Goal: Task Accomplishment & Management: Manage account settings

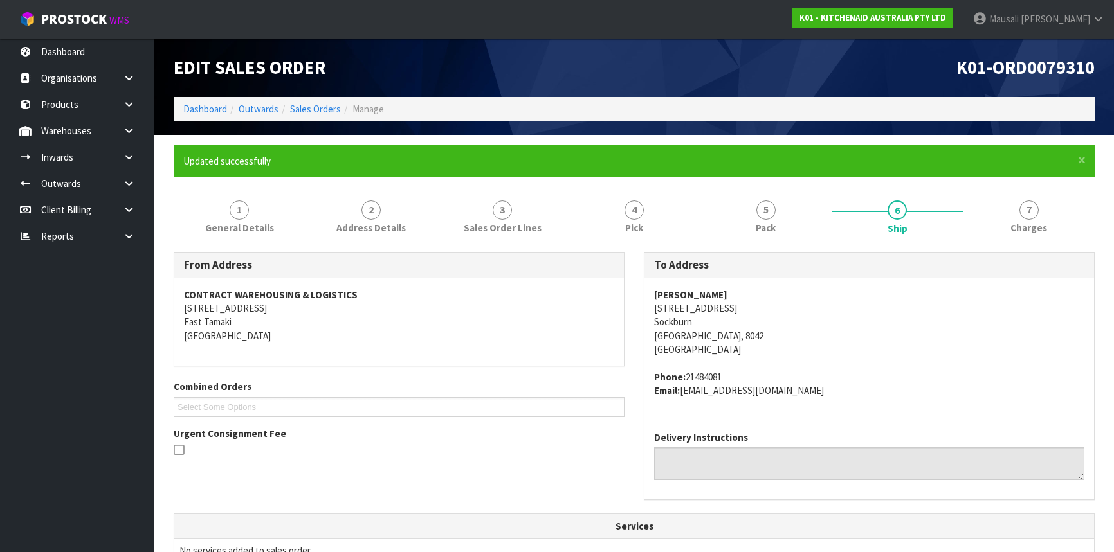
scroll to position [31, 0]
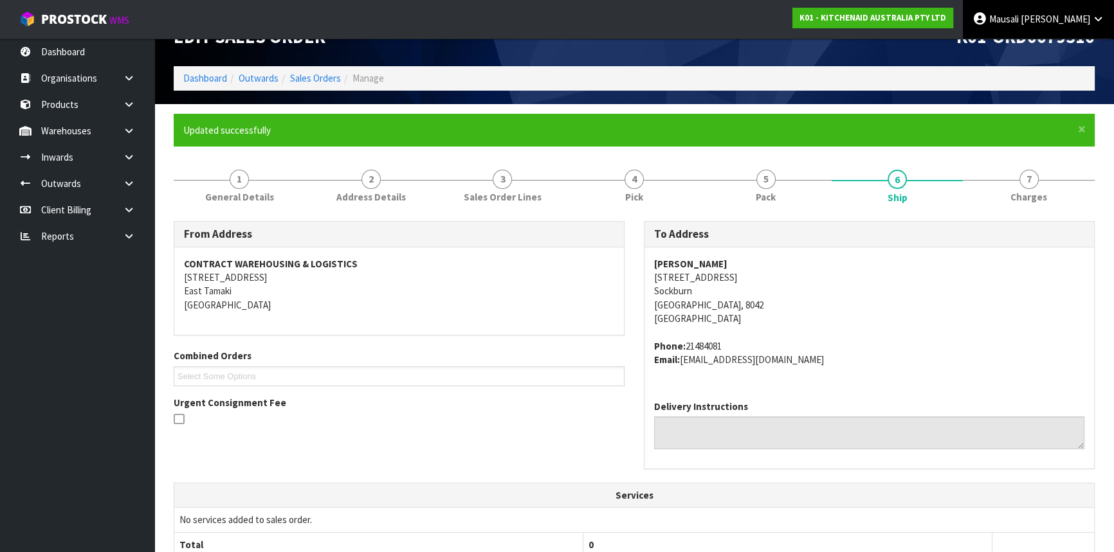
drag, startPoint x: 0, startPoint y: 0, endPoint x: 1063, endPoint y: 13, distance: 1062.9
click at [1018, 13] on span "Mausali" at bounding box center [1004, 19] width 30 height 12
click at [1045, 47] on link "Logout" at bounding box center [1062, 50] width 102 height 17
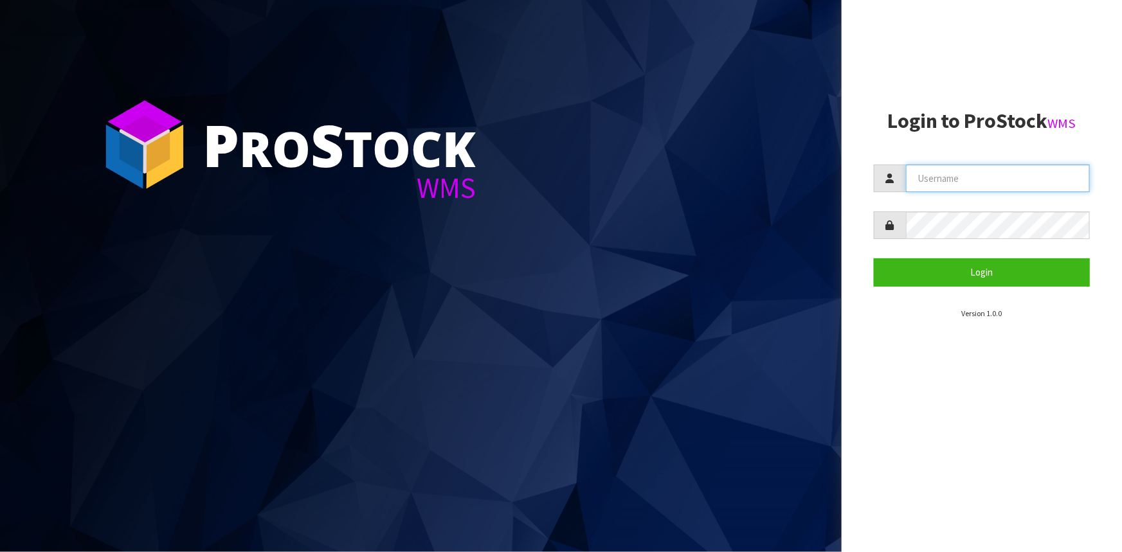
click at [982, 185] on input "text" at bounding box center [998, 179] width 184 height 28
type input "tarshae"
click at [874, 258] on button "Login" at bounding box center [982, 272] width 216 height 28
